Goal: Task Accomplishment & Management: Complete application form

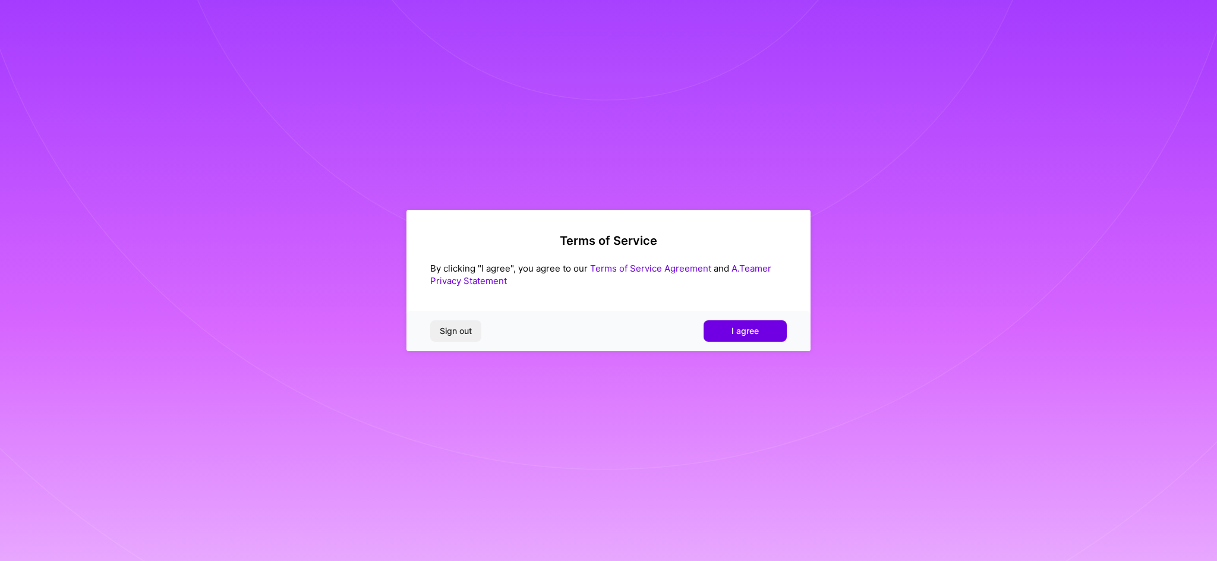
click at [718, 317] on div "Sign out I agree" at bounding box center [608, 331] width 404 height 40
click at [720, 332] on button "I agree" at bounding box center [745, 330] width 83 height 21
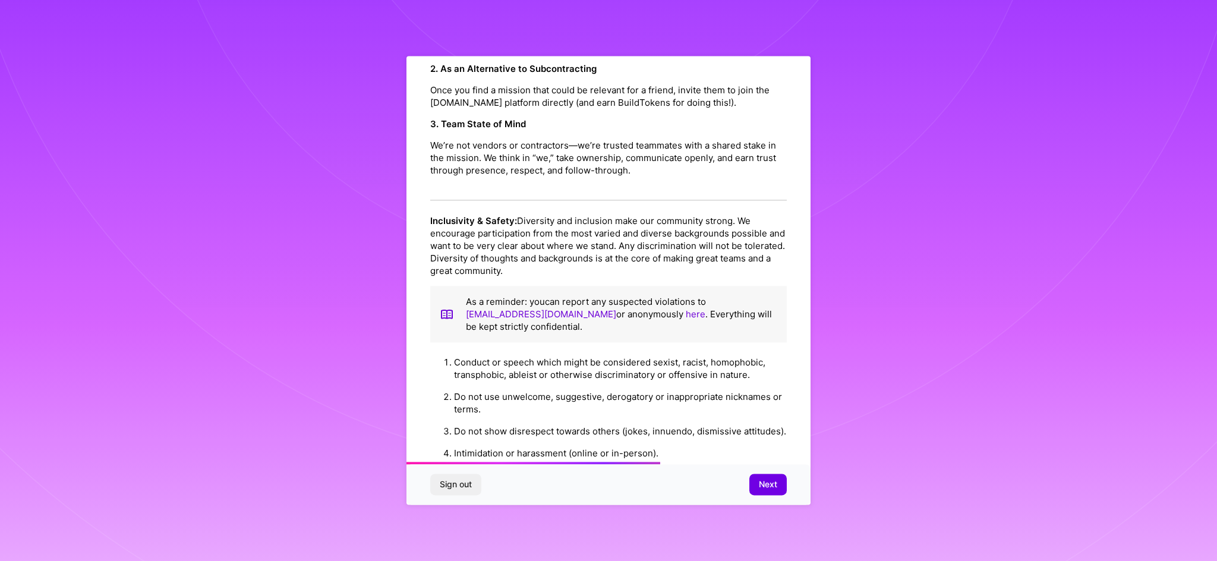
scroll to position [1181, 0]
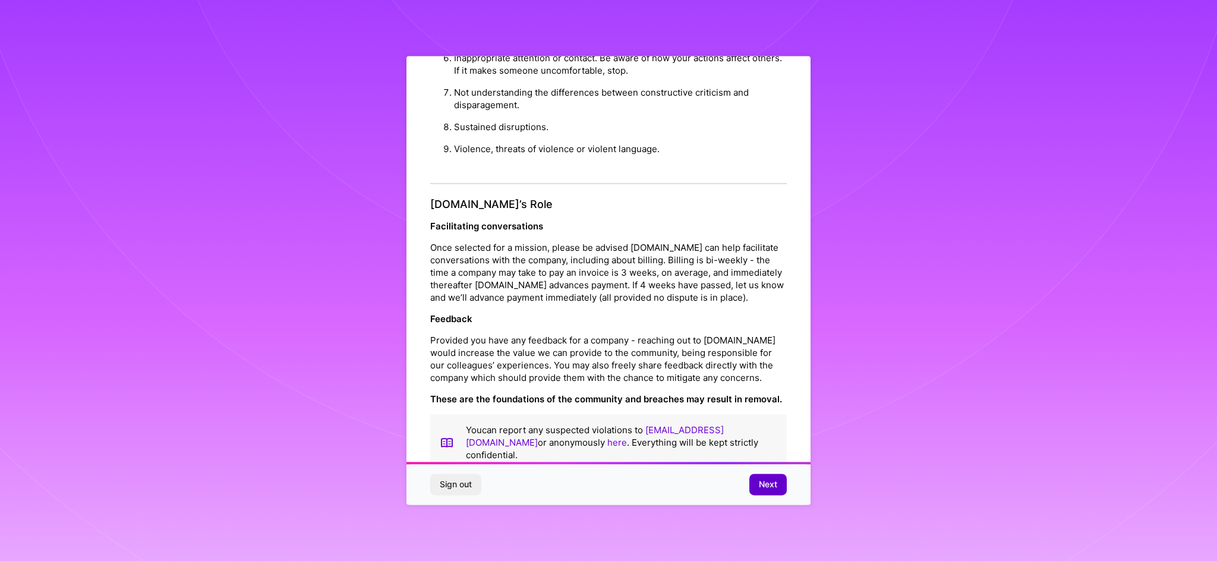
click at [765, 488] on span "Next" at bounding box center [768, 485] width 18 height 12
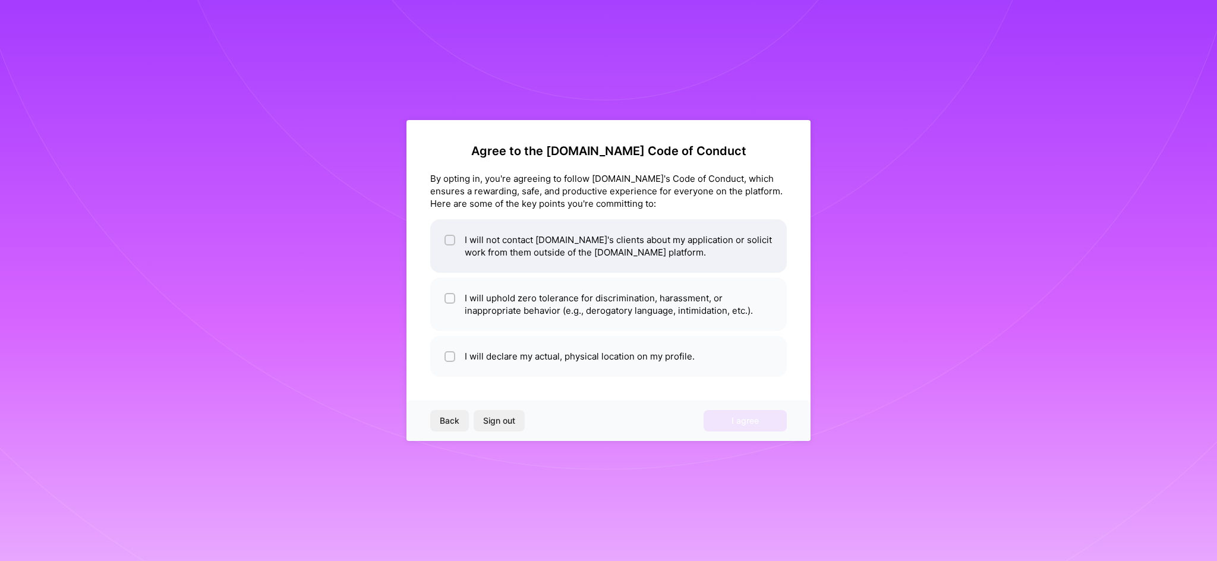
click at [541, 248] on li "I will not contact [DOMAIN_NAME]'s clients about my application or solicit work…" at bounding box center [608, 245] width 357 height 53
checkbox input "true"
click at [537, 308] on li "I will uphold zero tolerance for discrimination, harassment, or inappropriate b…" at bounding box center [608, 304] width 357 height 53
checkbox input "true"
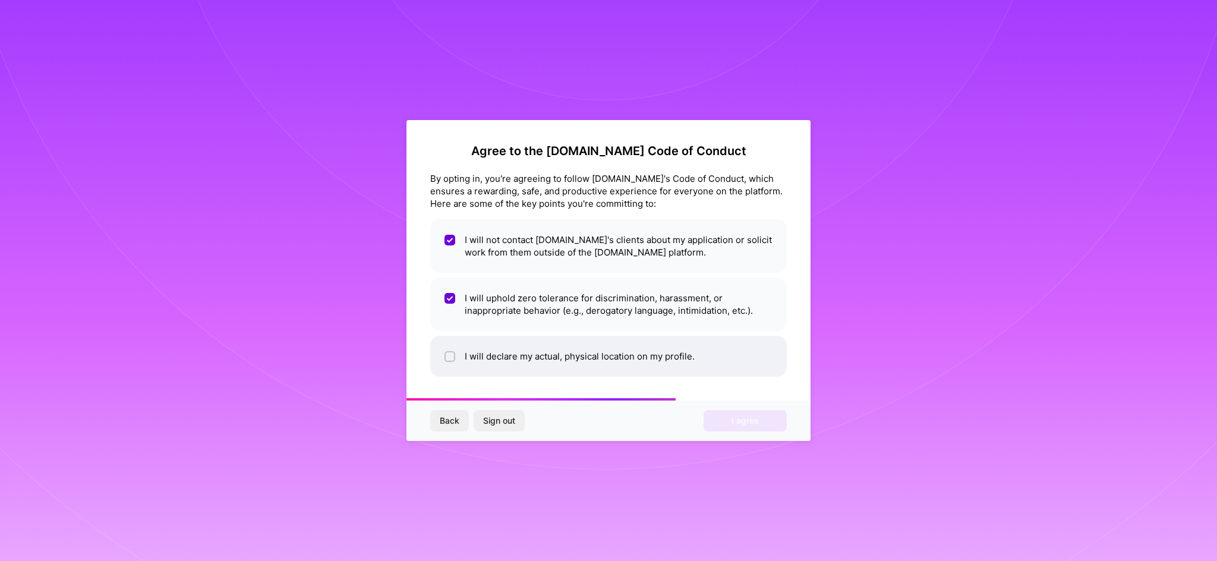
click at [541, 366] on li "I will declare my actual, physical location on my profile." at bounding box center [608, 356] width 357 height 41
checkbox input "true"
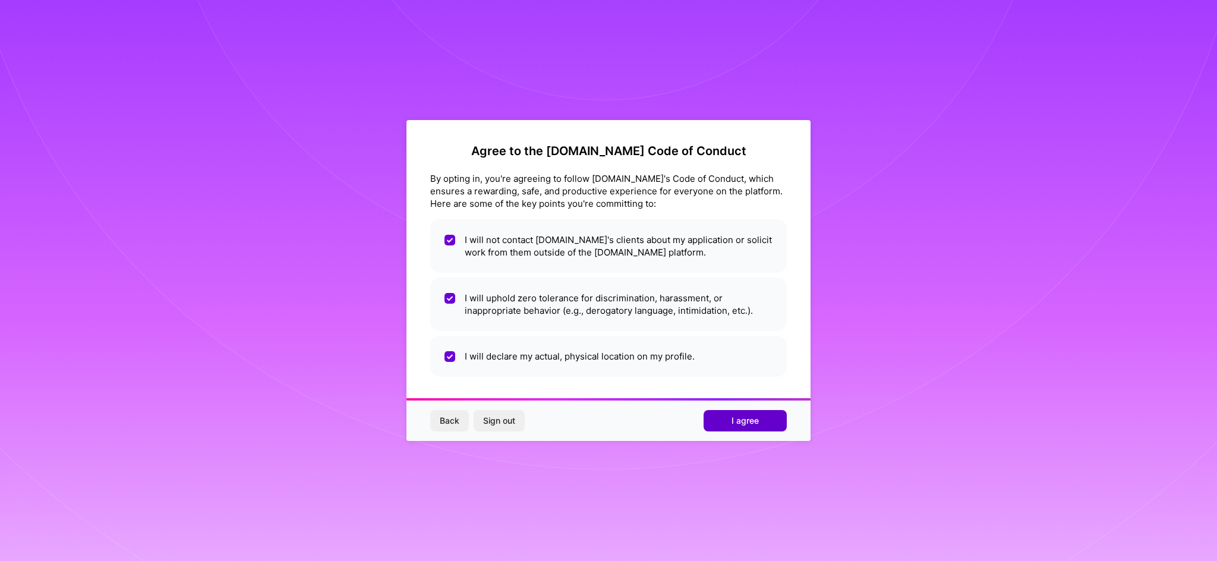
click at [739, 425] on span "I agree" at bounding box center [745, 421] width 27 height 12
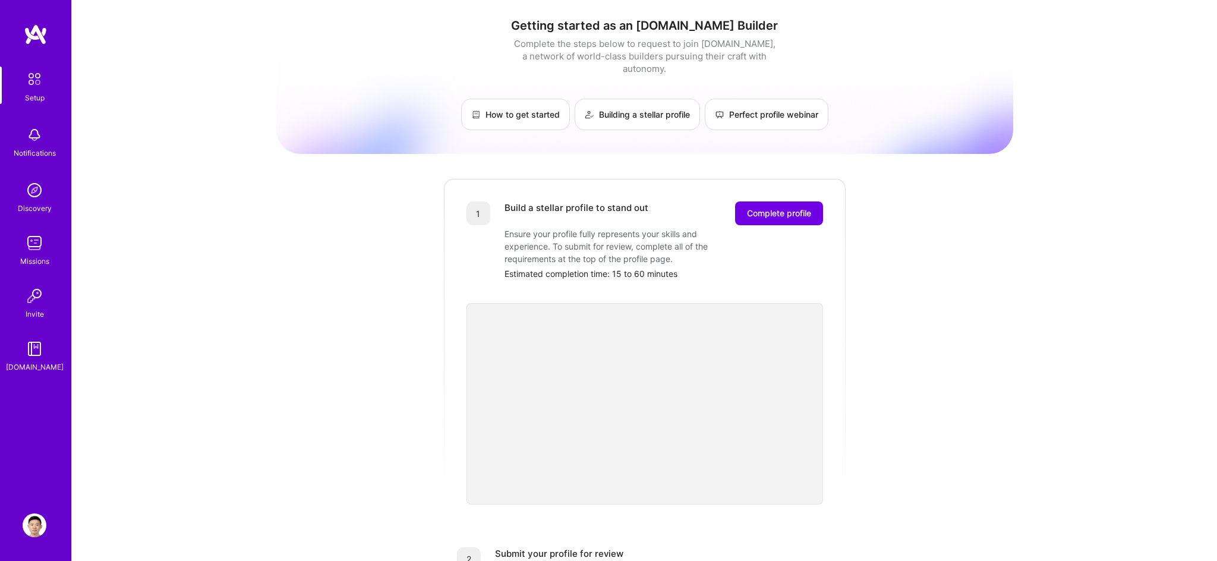
click at [42, 520] on img at bounding box center [35, 525] width 24 height 24
